Goal: Task Accomplishment & Management: Complete application form

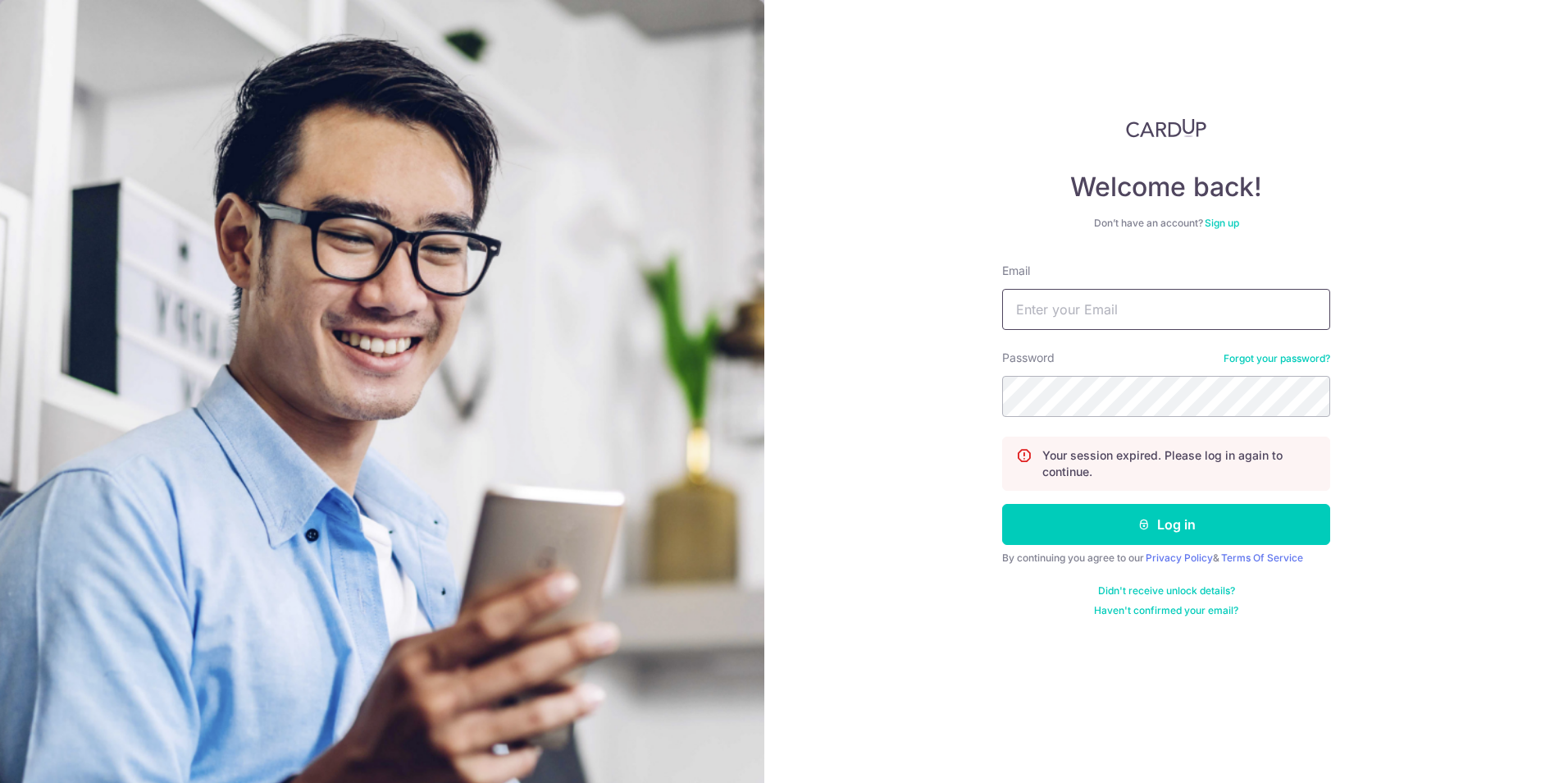
type input "[EMAIL_ADDRESS][DOMAIN_NAME]"
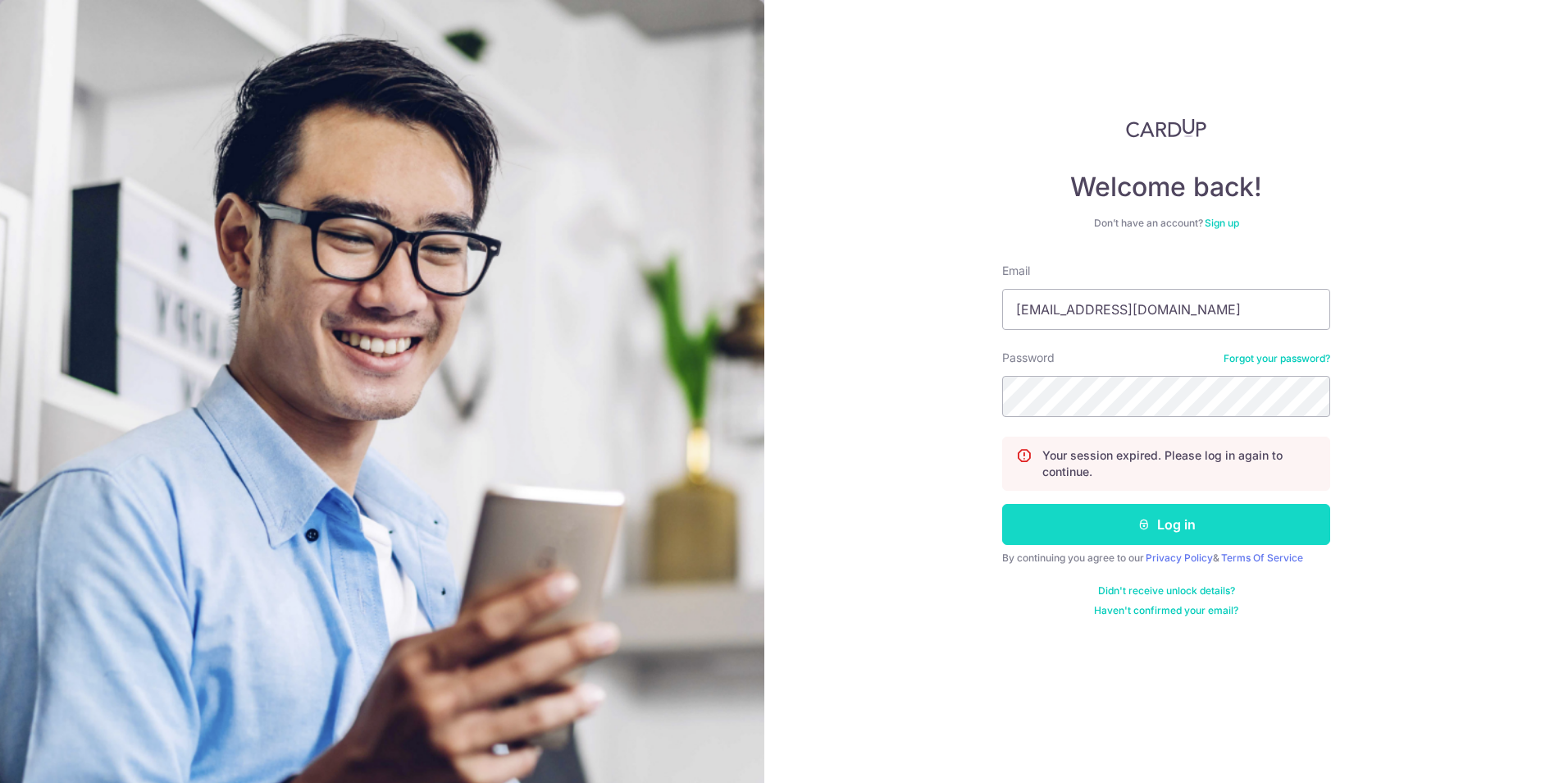
drag, startPoint x: 0, startPoint y: 0, endPoint x: 1021, endPoint y: 522, distance: 1146.7
click at [1021, 522] on button "Log in" at bounding box center [1166, 524] width 328 height 41
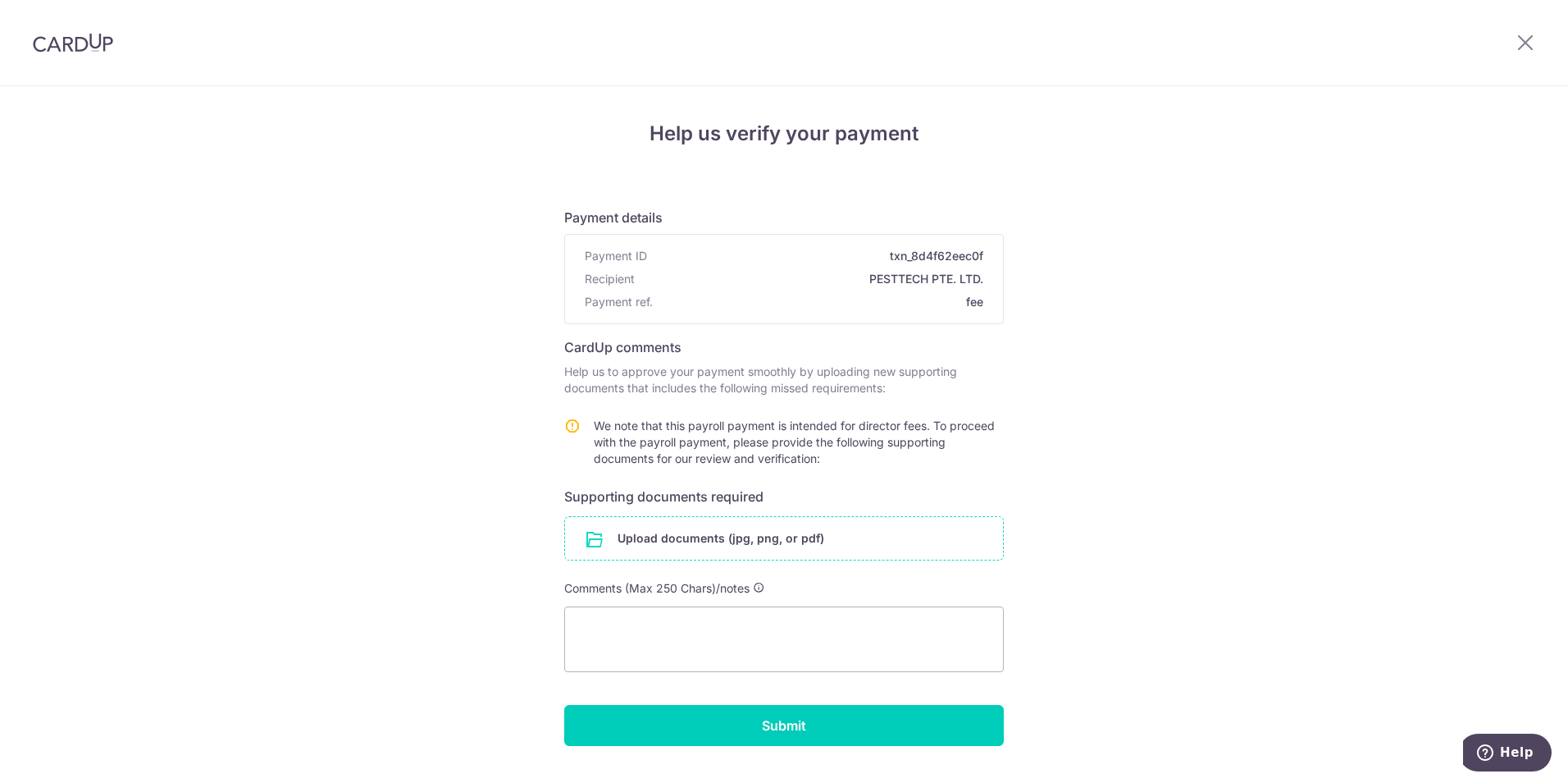
click at [770, 538] on input "file" at bounding box center [784, 538] width 438 height 43
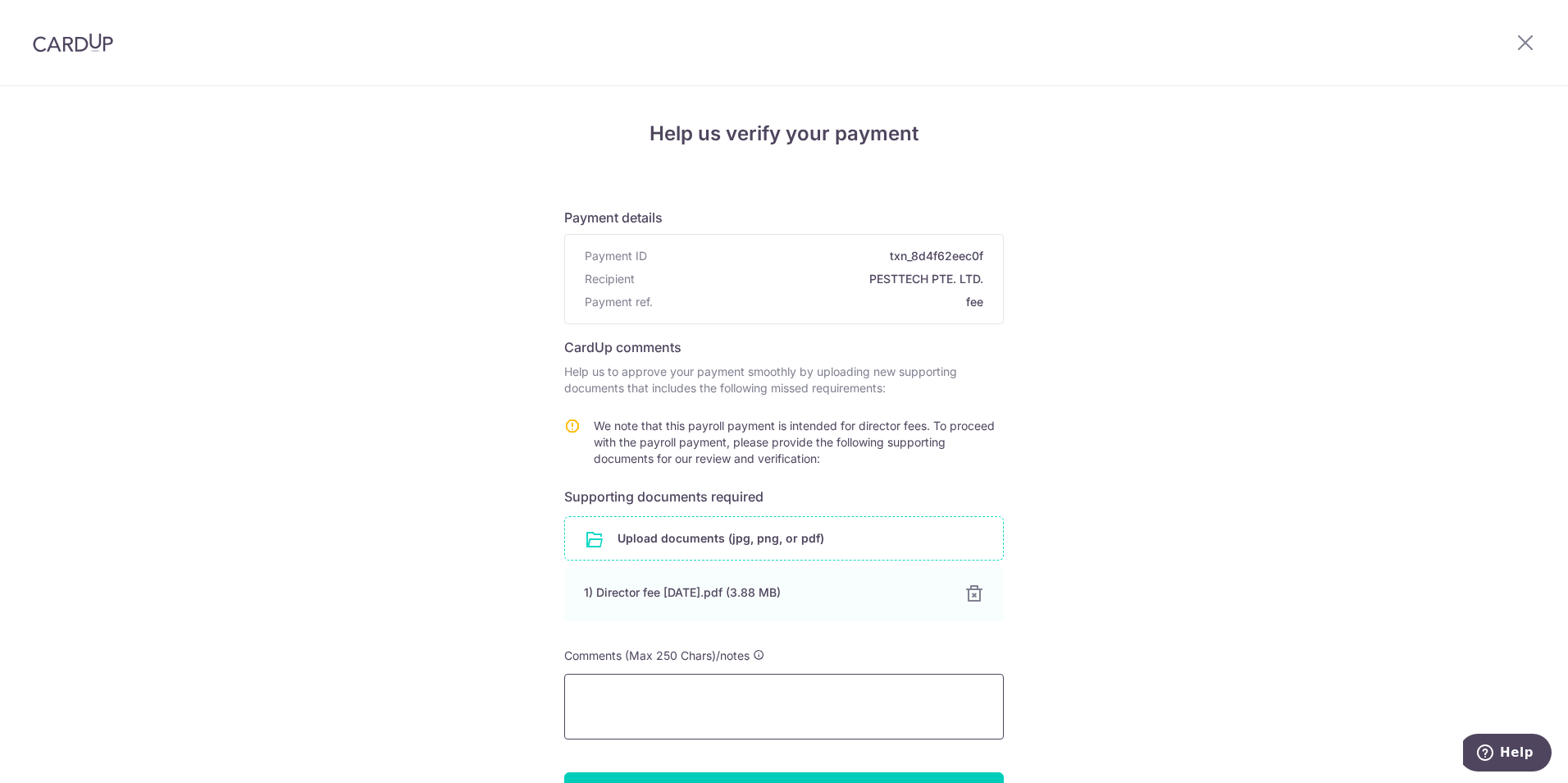
click at [668, 708] on textarea at bounding box center [784, 707] width 439 height 65
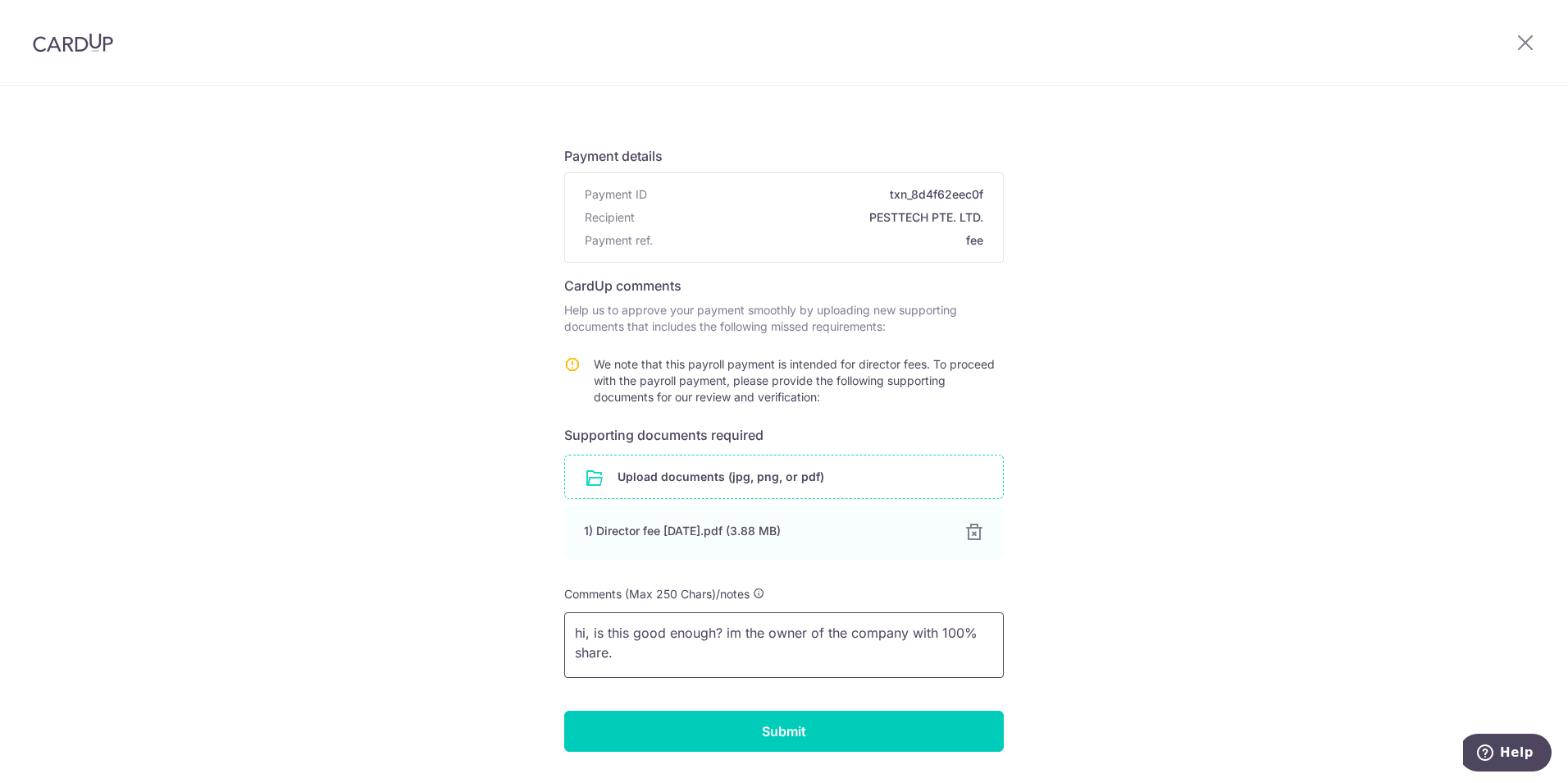
scroll to position [107, 0]
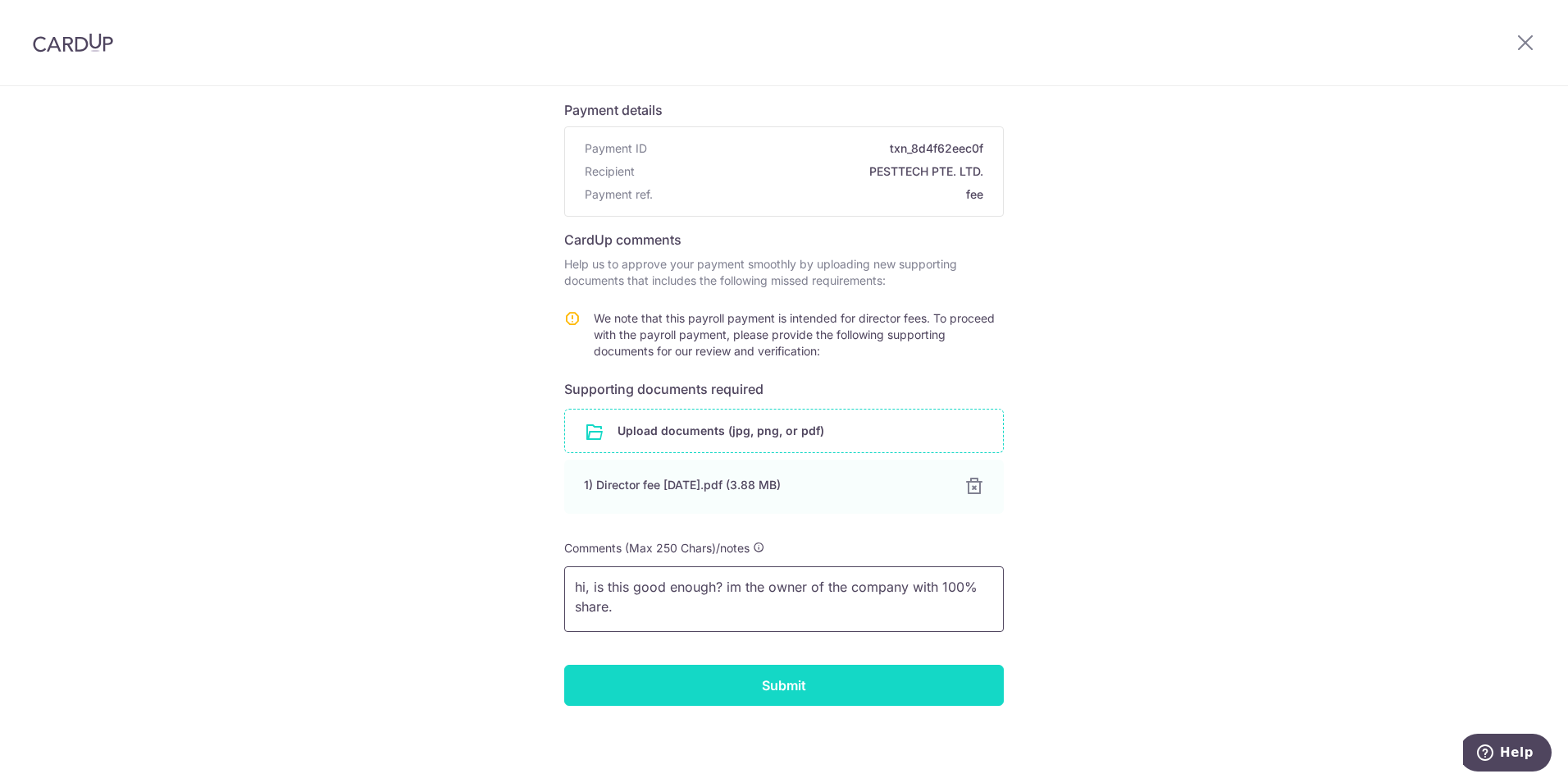
type textarea "hi, is this good enough? im the owner of the company with 100% share."
click at [779, 686] on input "Submit" at bounding box center [784, 685] width 439 height 41
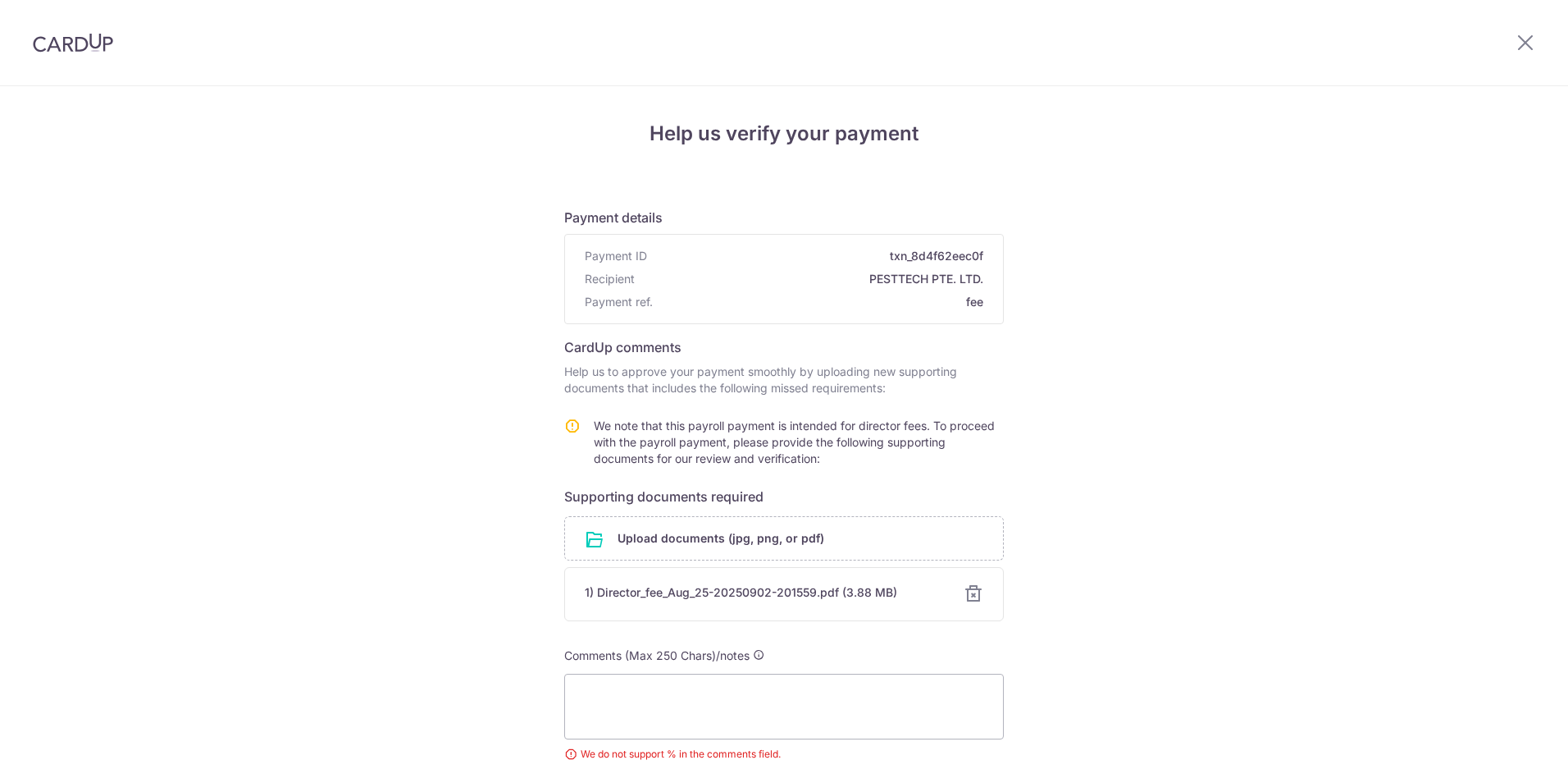
scroll to position [64, 0]
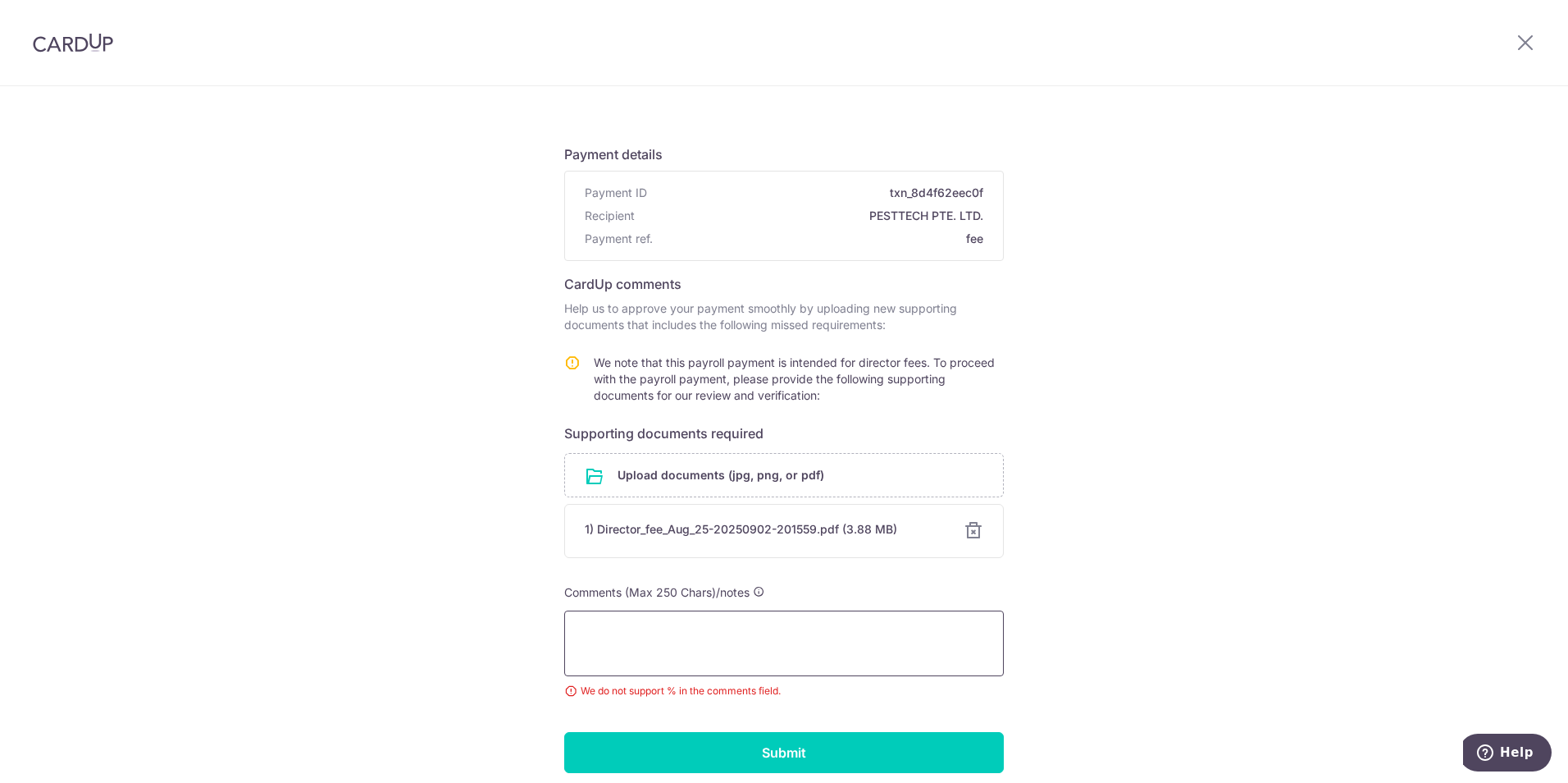
click at [823, 637] on textarea at bounding box center [784, 643] width 439 height 65
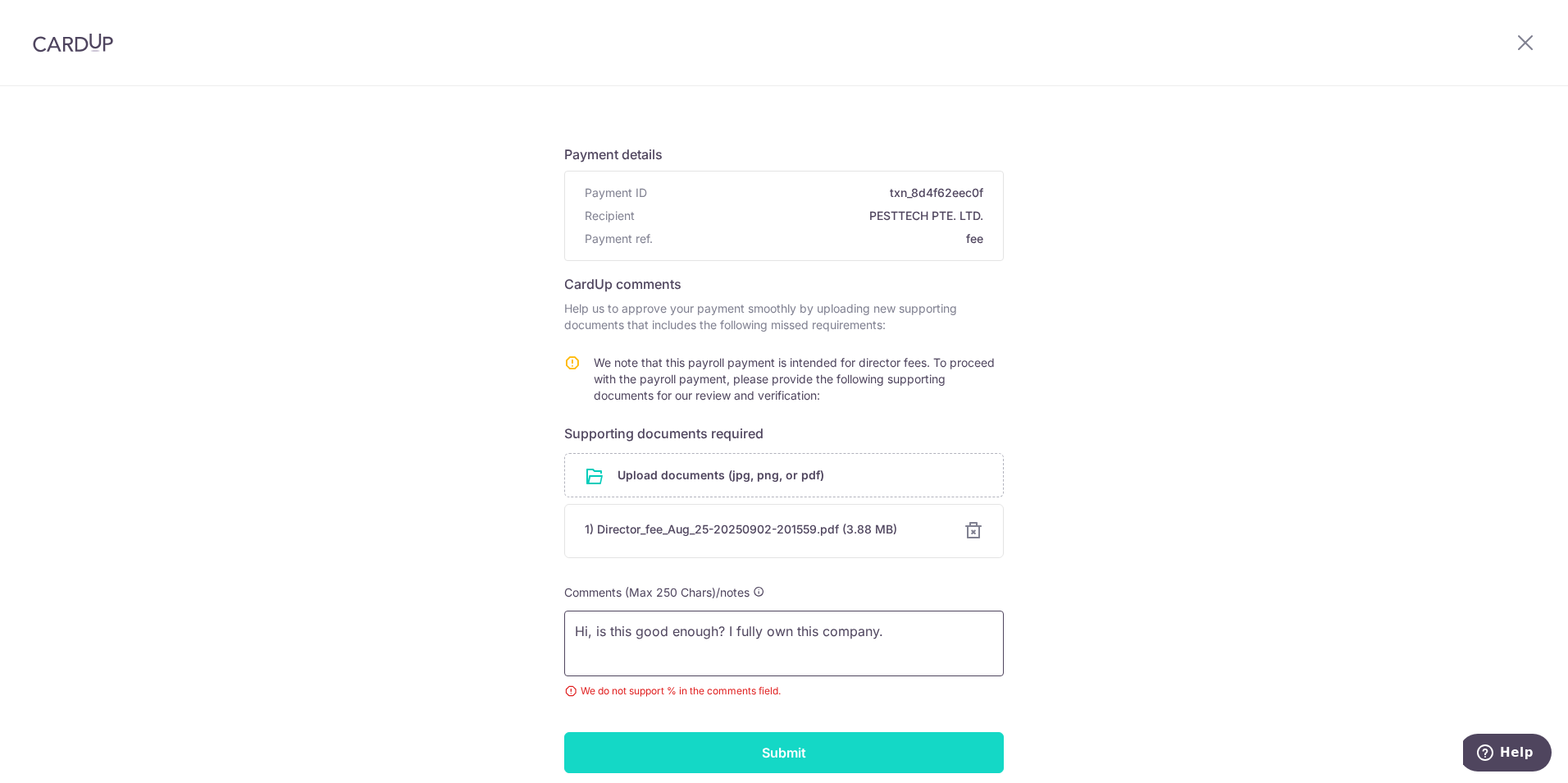
type textarea "Hi, is this good enough? I fully own this company."
click at [831, 747] on input "Submit" at bounding box center [784, 752] width 439 height 41
